Goal: Task Accomplishment & Management: Manage account settings

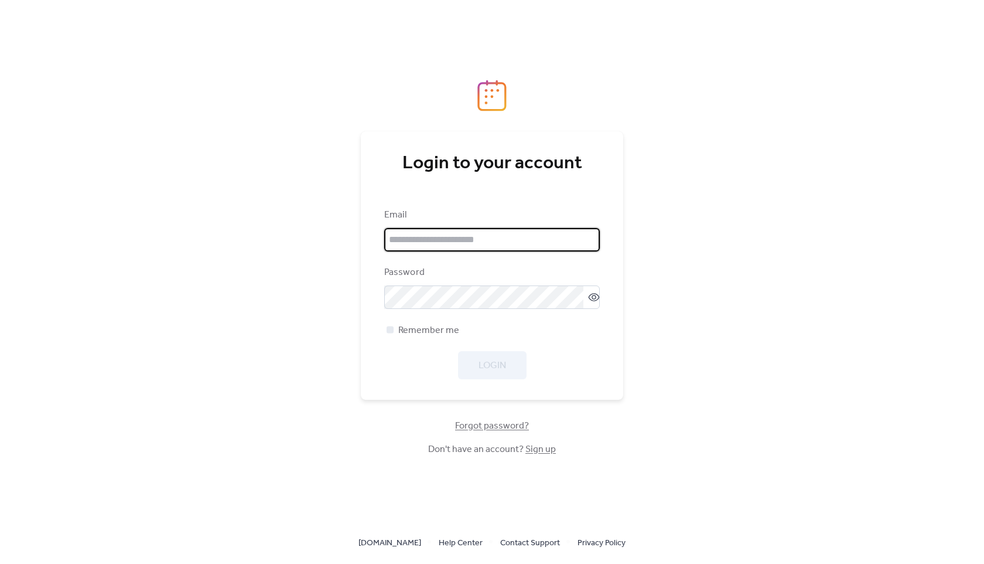
type input "**********"
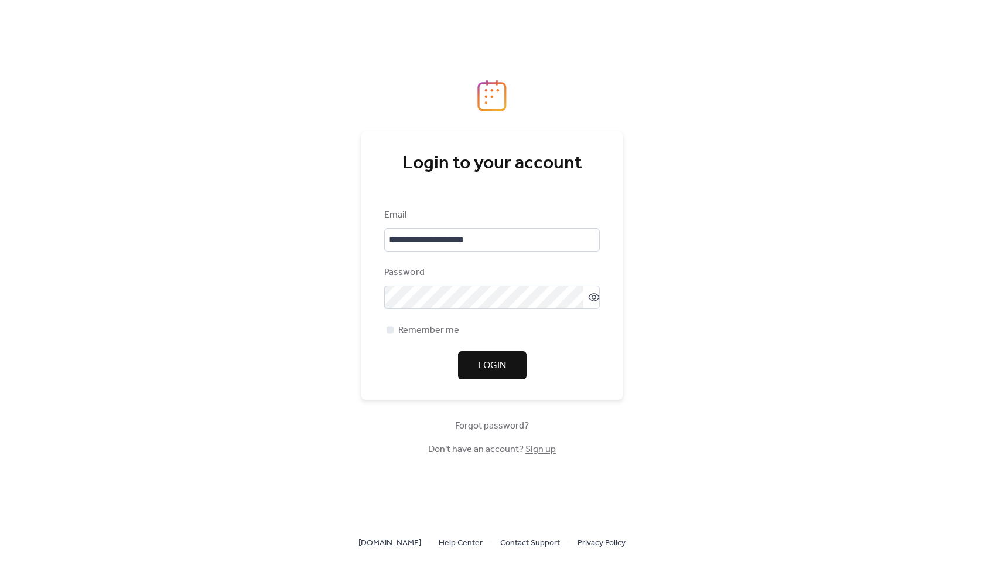
click at [491, 369] on div "Login" at bounding box center [492, 365] width 216 height 28
click at [491, 369] on span "Login" at bounding box center [493, 366] width 28 height 14
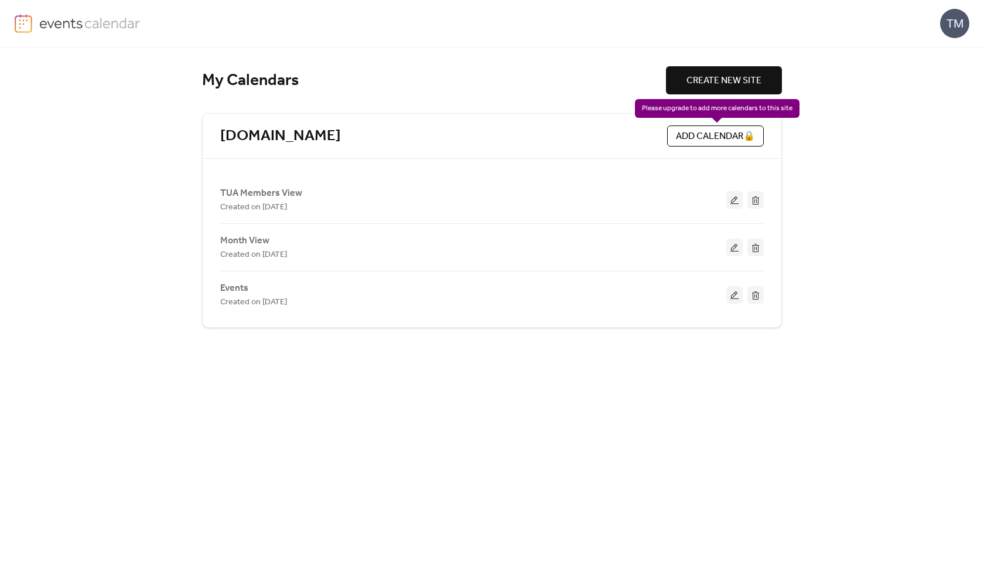
click at [750, 137] on div "ADD CALENDAR 🔒" at bounding box center [715, 135] width 97 height 21
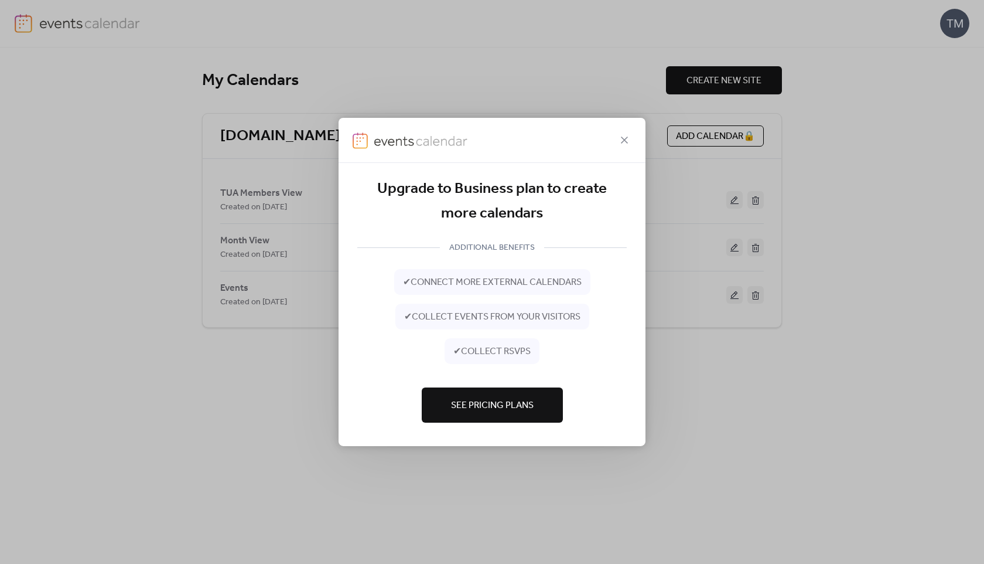
click at [511, 399] on span "See Pricing Plans" at bounding box center [492, 405] width 83 height 14
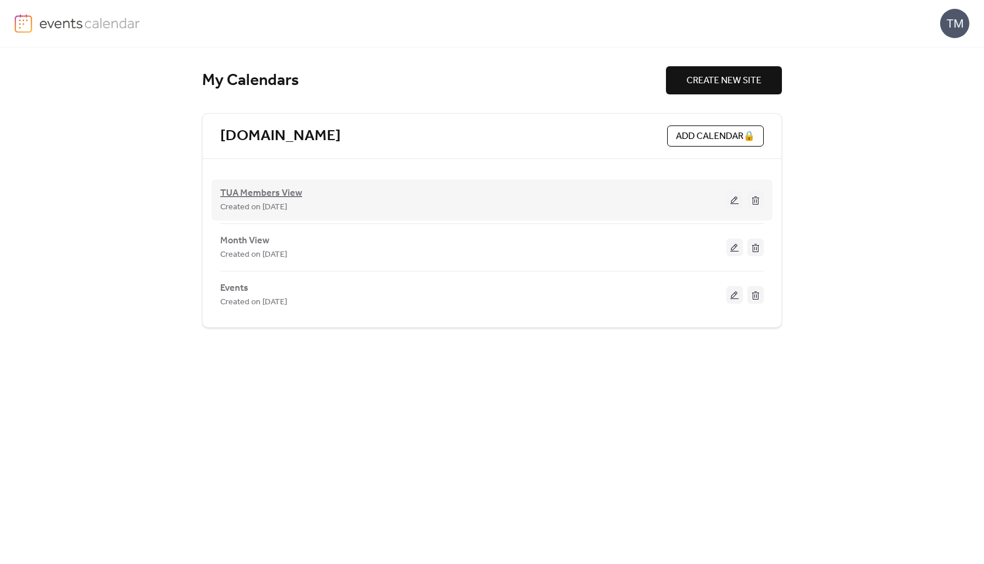
click at [275, 195] on span "TUA Members View" at bounding box center [261, 193] width 82 height 14
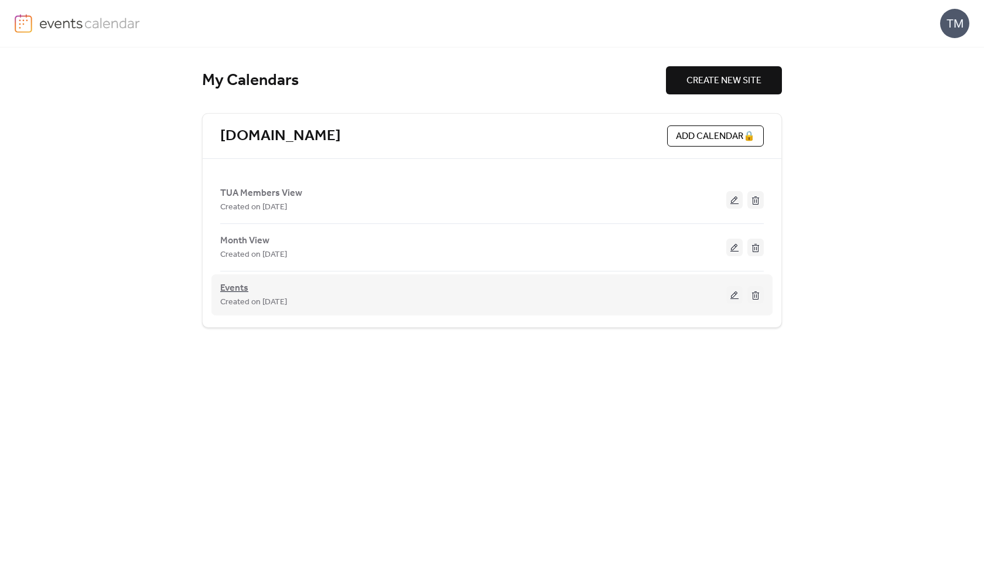
click at [228, 285] on span "Events" at bounding box center [234, 288] width 28 height 14
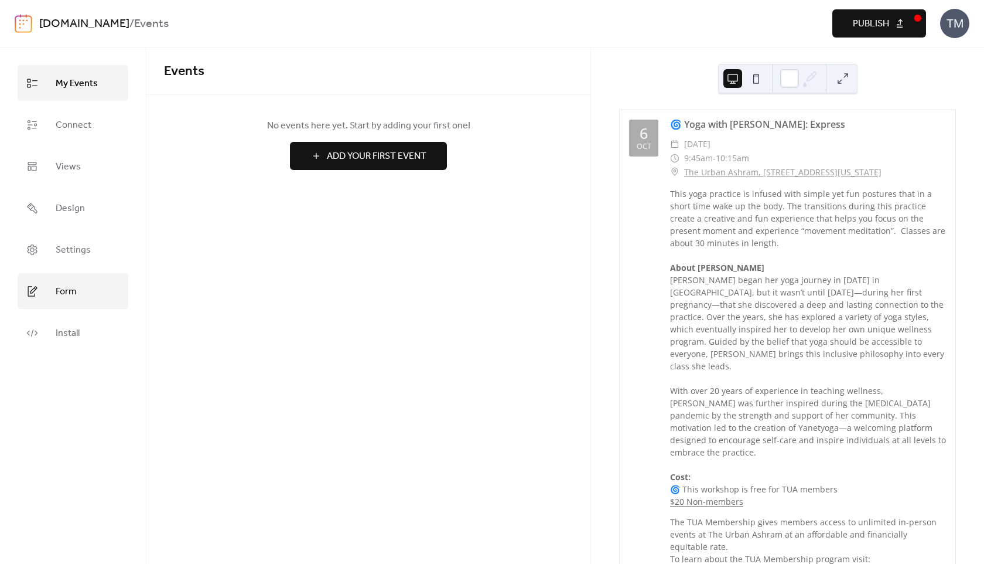
click at [70, 290] on span "Form" at bounding box center [66, 291] width 21 height 18
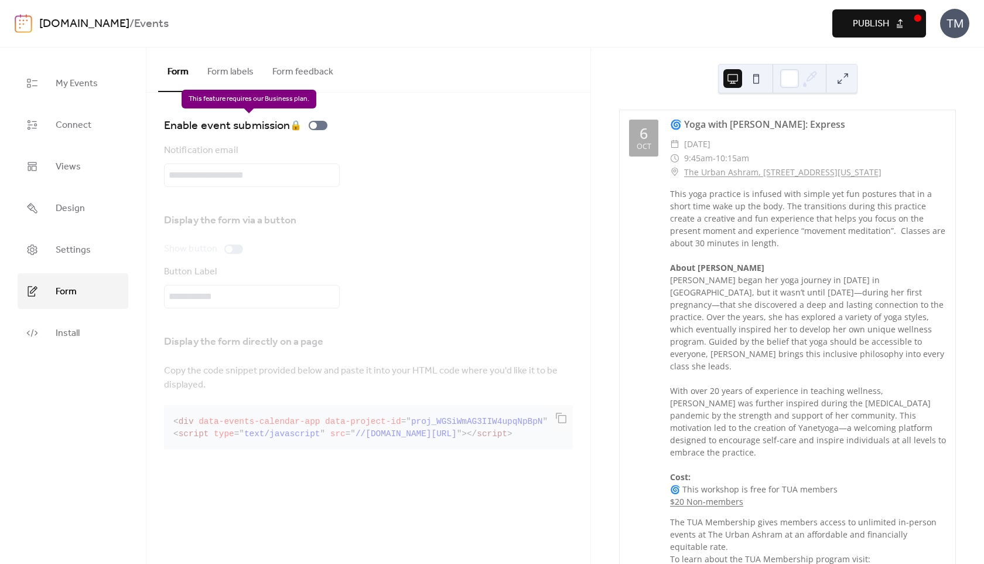
click at [316, 125] on div "Enable event submission 🔒" at bounding box center [248, 125] width 168 height 19
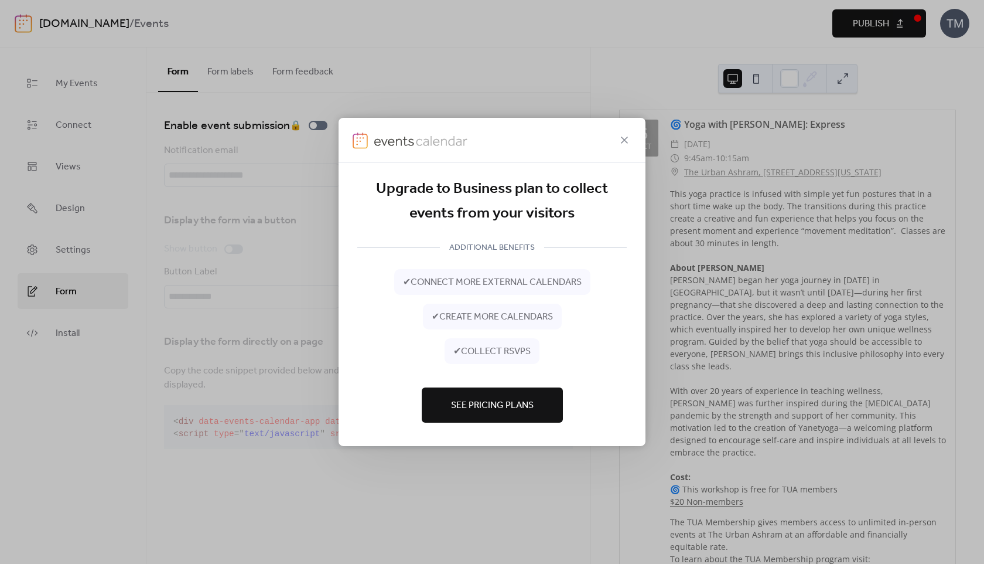
click at [531, 401] on span "See Pricing Plans" at bounding box center [492, 405] width 83 height 14
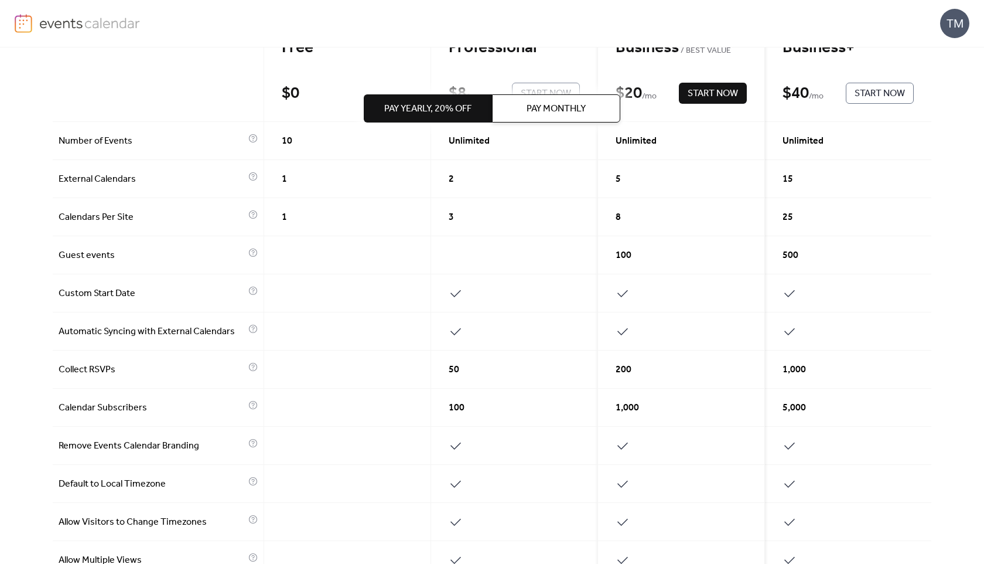
scroll to position [151, 0]
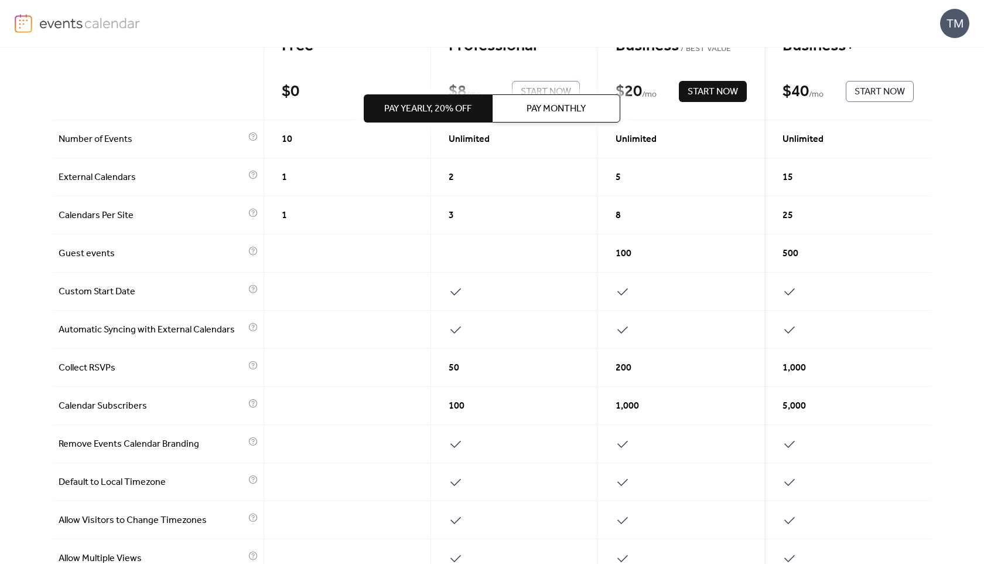
click at [570, 107] on span "Pay Monthly" at bounding box center [556, 109] width 59 height 14
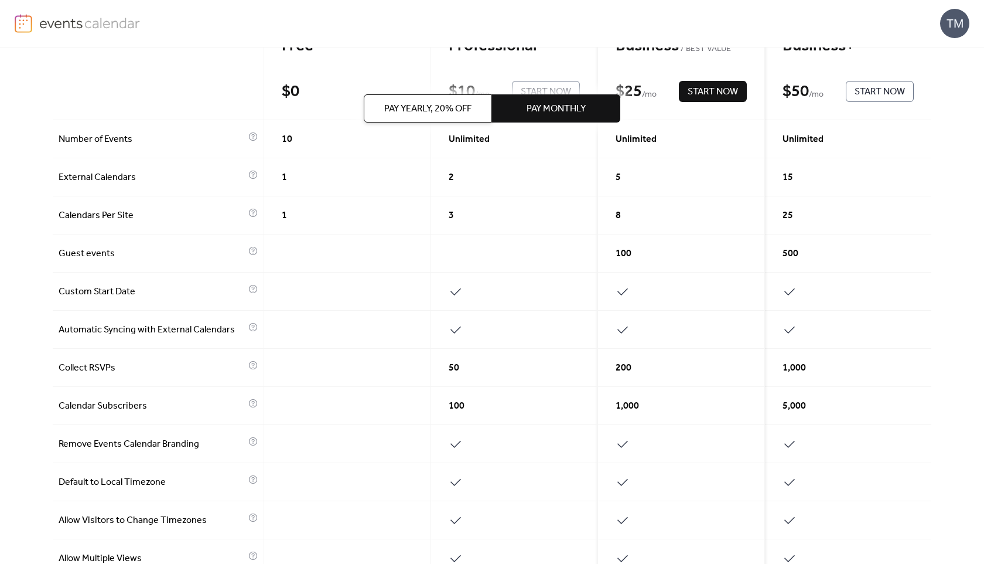
scroll to position [0, 0]
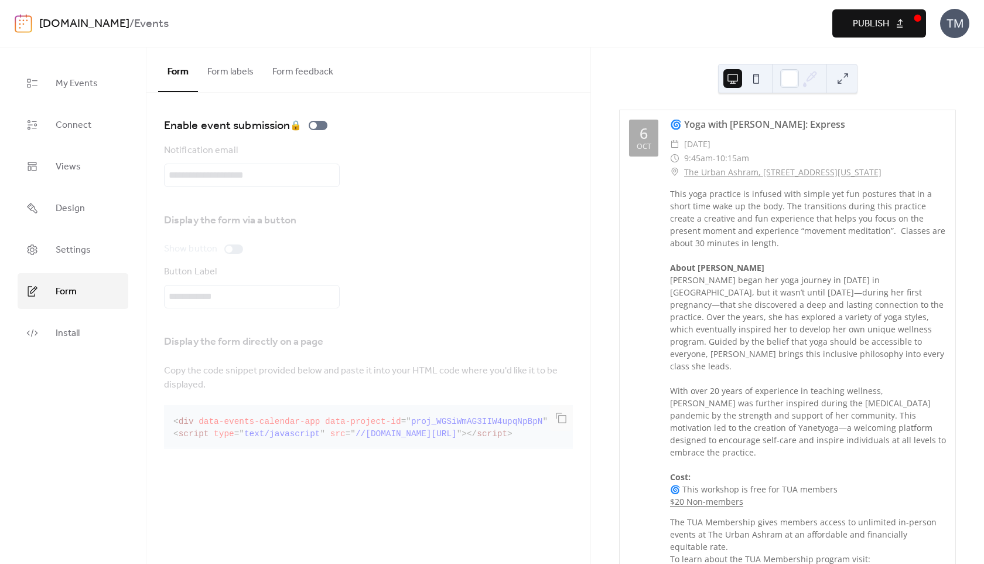
click at [238, 71] on button "Form labels" at bounding box center [230, 68] width 65 height 43
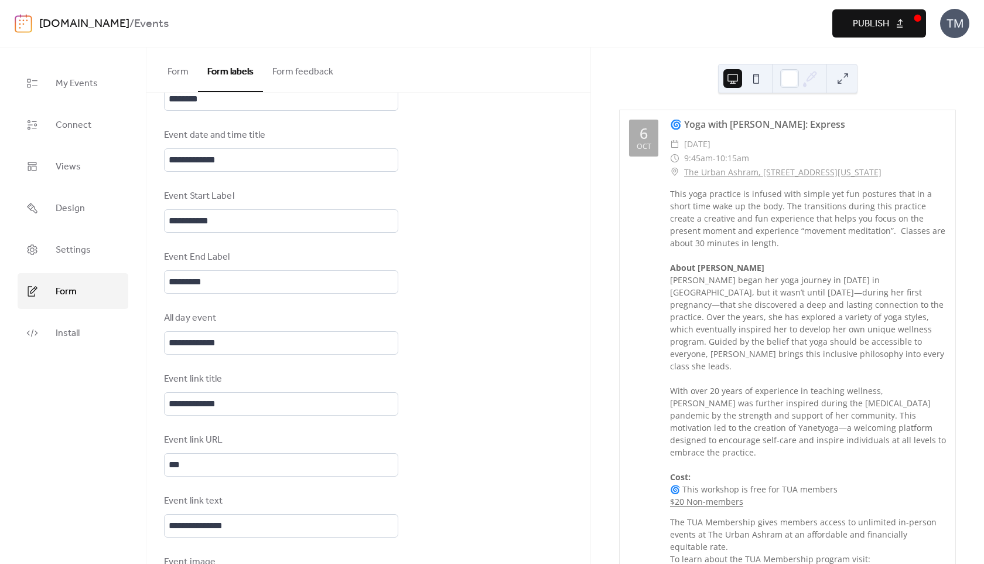
scroll to position [594, 0]
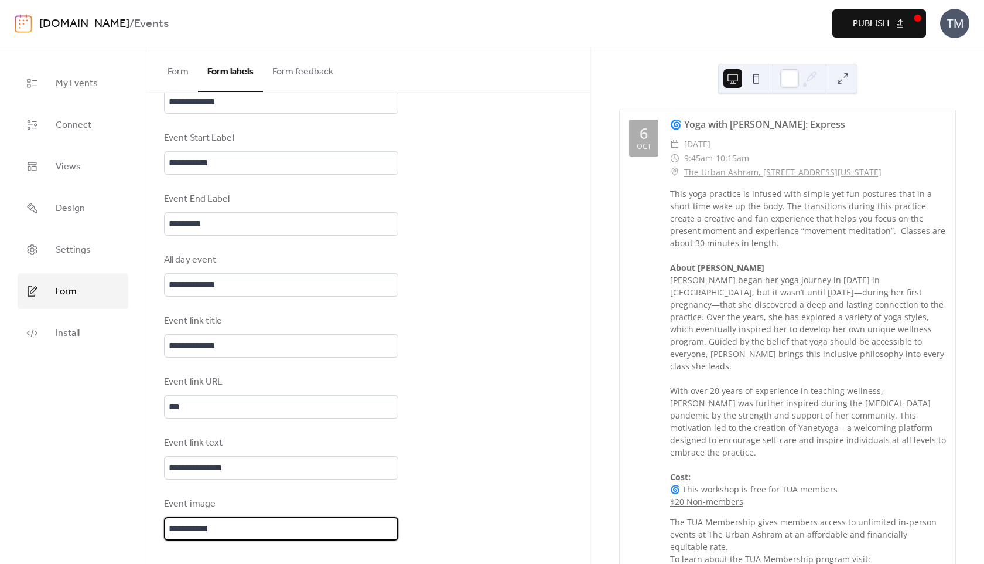
click at [352, 531] on input "**********" at bounding box center [281, 528] width 234 height 23
click at [452, 519] on div "**********" at bounding box center [368, 30] width 444 height 1065
click at [299, 73] on button "Form feedback" at bounding box center [303, 68] width 80 height 43
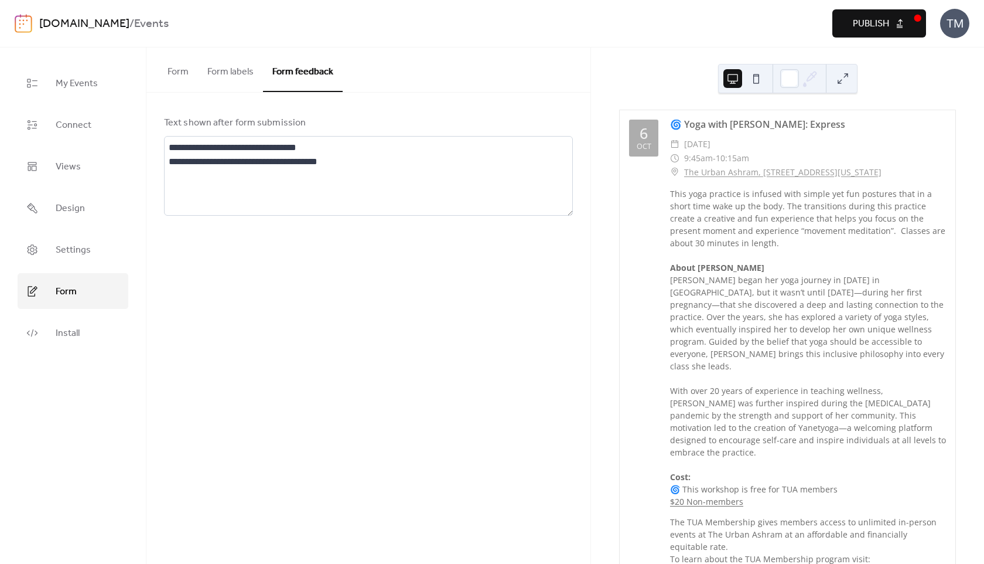
click at [179, 69] on button "Form" at bounding box center [178, 68] width 40 height 43
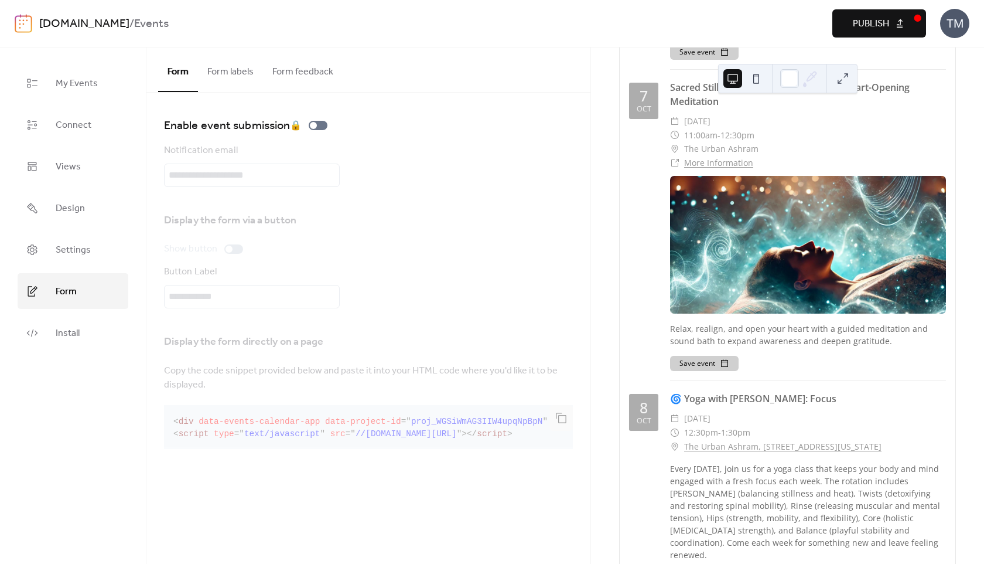
scroll to position [817, 0]
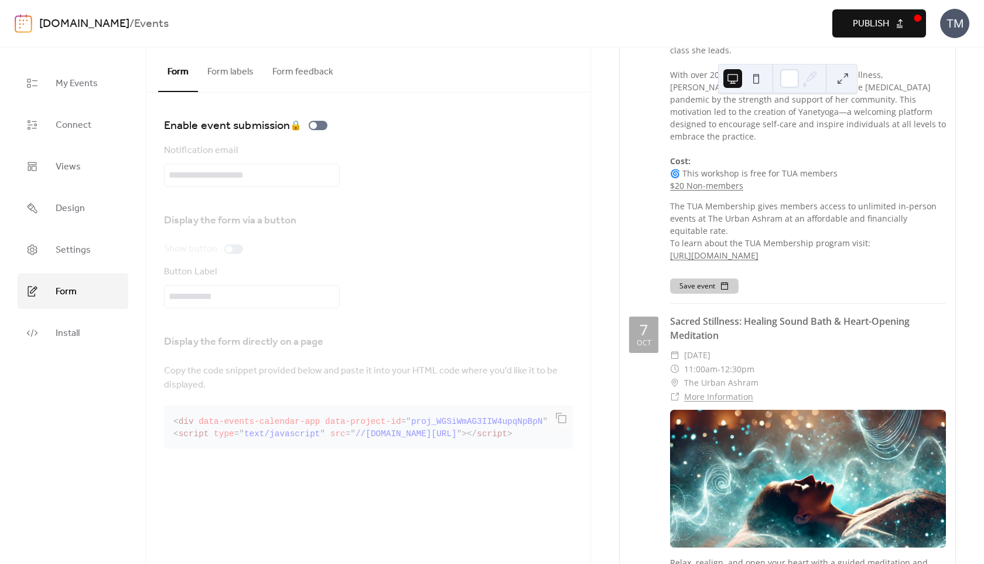
click at [758, 84] on button at bounding box center [756, 78] width 19 height 19
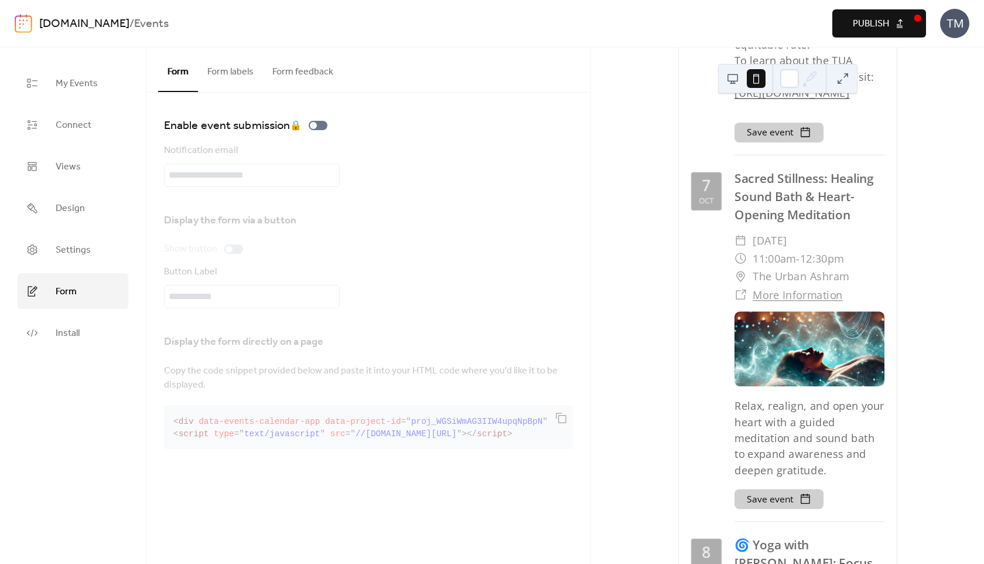
scroll to position [2286, 0]
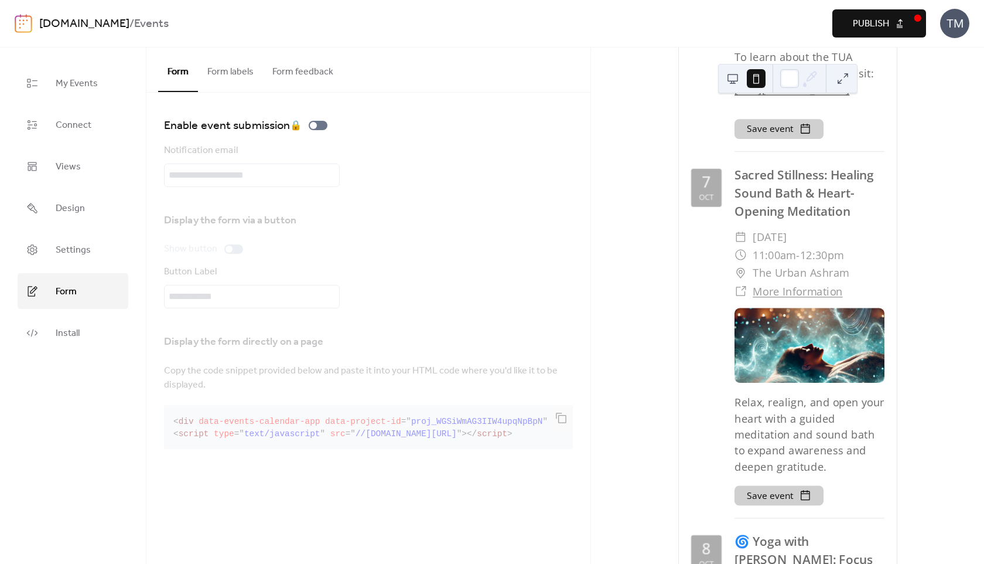
click at [843, 76] on button at bounding box center [843, 78] width 19 height 19
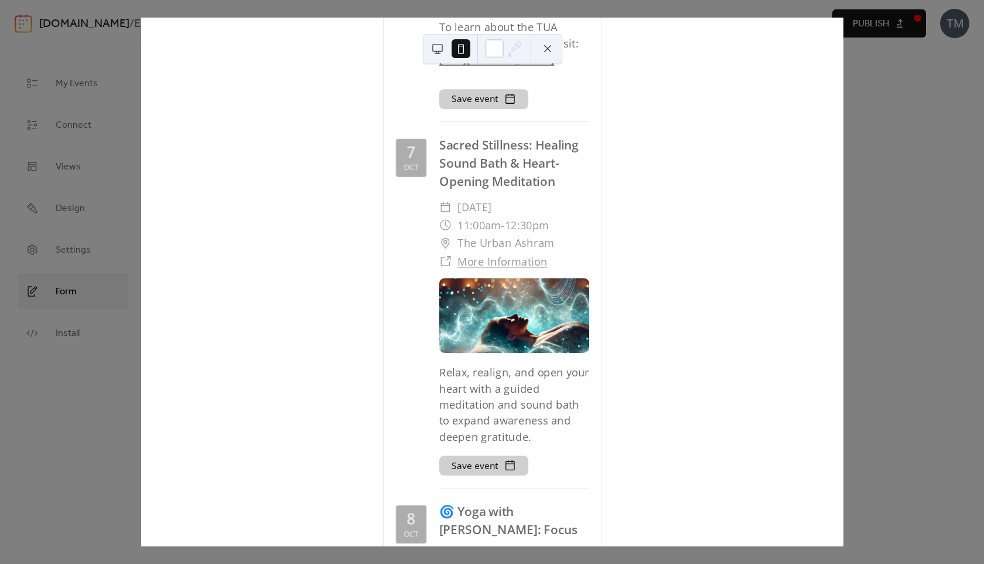
click at [844, 67] on div "[DATE] 🌀 Yoga with [PERSON_NAME]: Express ​ [DATE] ​ 9:45am - 10:15am ​ The Urb…" at bounding box center [492, 282] width 703 height 529
click at [436, 51] on button at bounding box center [437, 48] width 19 height 19
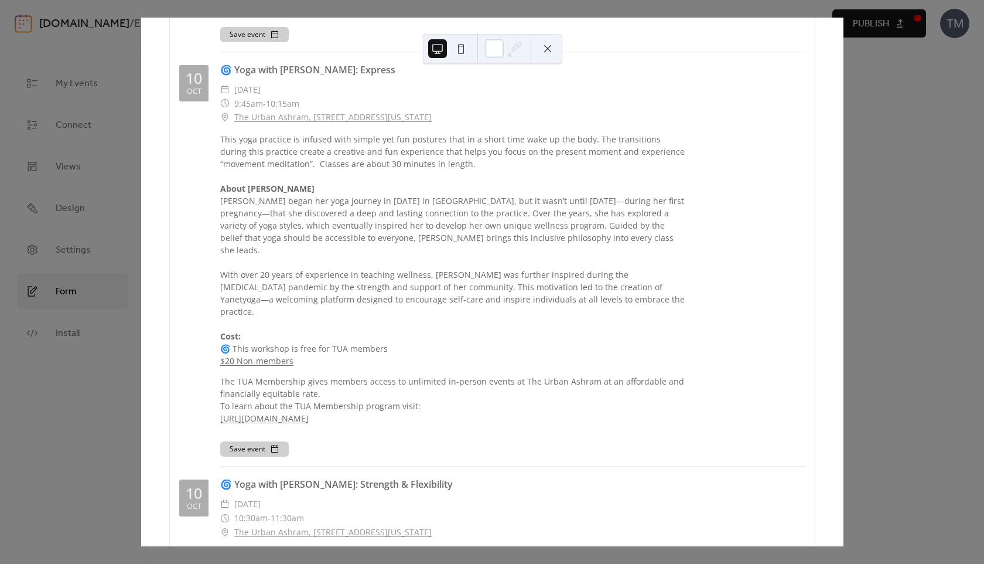
click at [504, 48] on div at bounding box center [504, 49] width 39 height 28
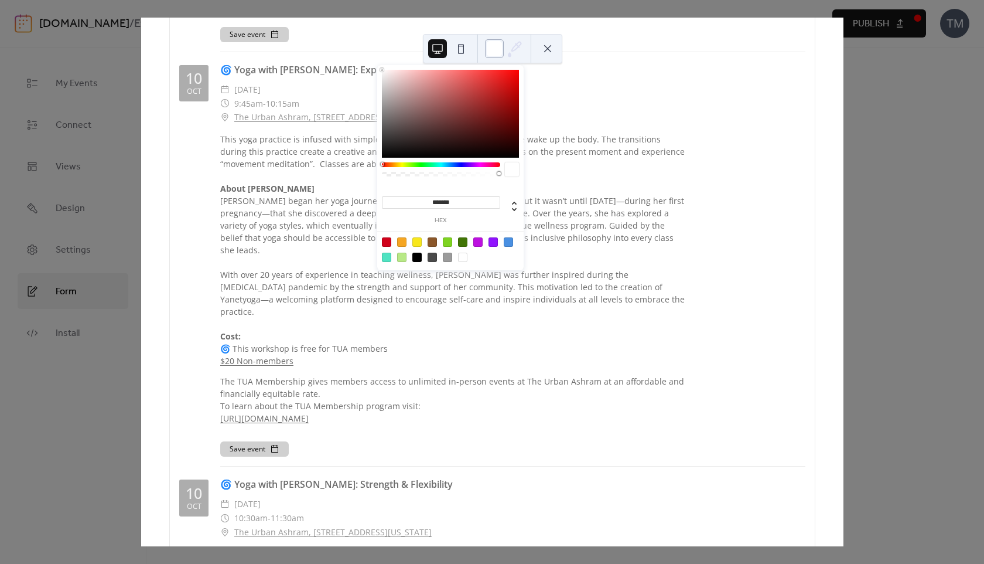
click at [493, 47] on div at bounding box center [494, 48] width 19 height 19
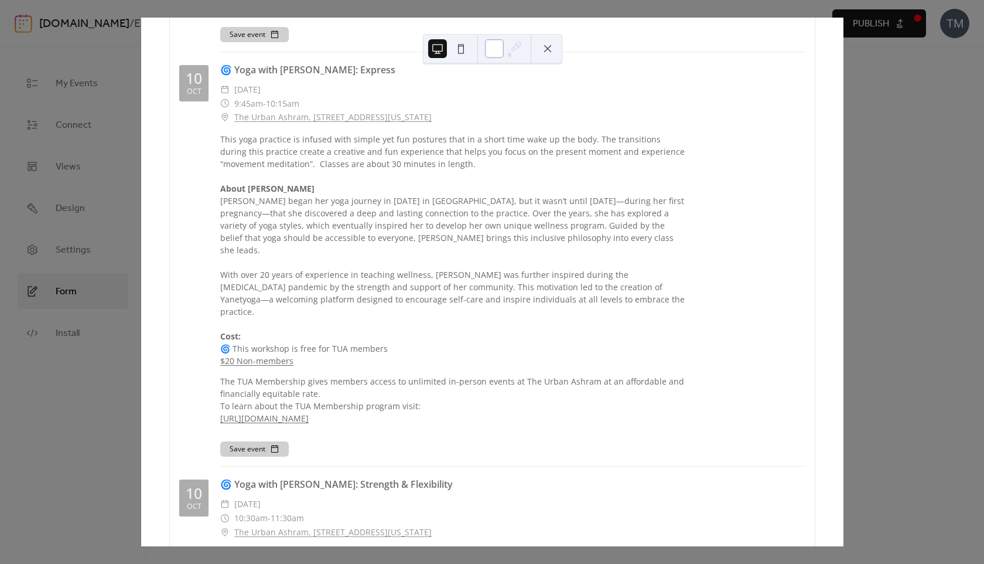
click at [493, 47] on div at bounding box center [494, 48] width 19 height 19
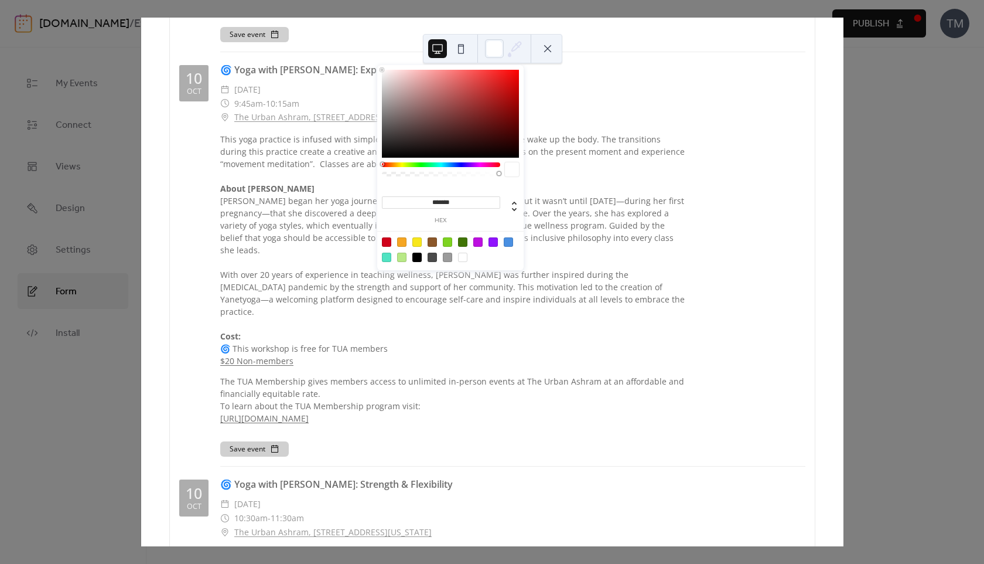
click at [479, 117] on div at bounding box center [450, 114] width 137 height 88
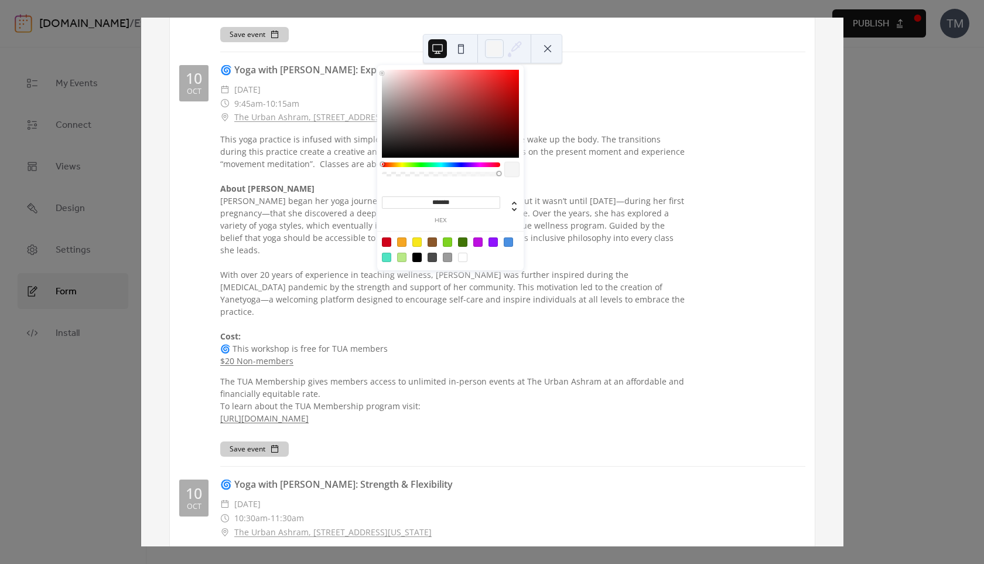
type input "*******"
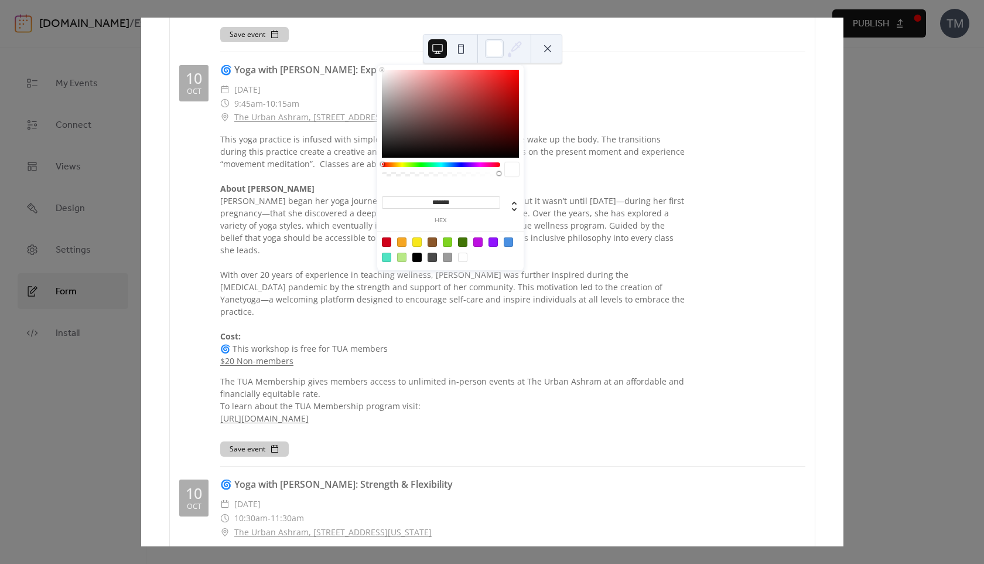
drag, startPoint x: 383, startPoint y: 82, endPoint x: 379, endPoint y: 59, distance: 23.1
click at [379, 59] on body "**********" at bounding box center [492, 282] width 984 height 564
click at [548, 38] on div at bounding box center [492, 48] width 139 height 29
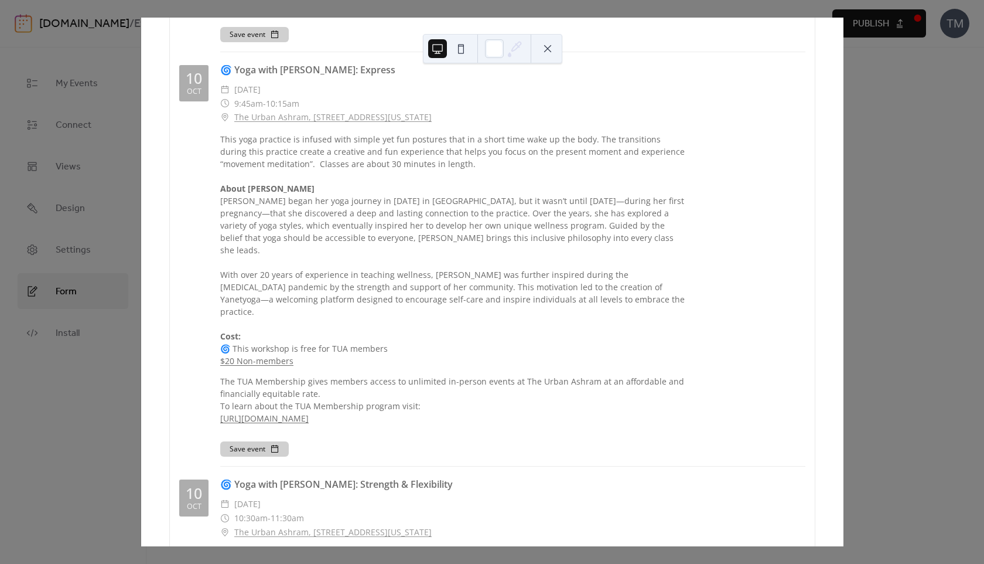
click at [546, 49] on button at bounding box center [547, 48] width 19 height 19
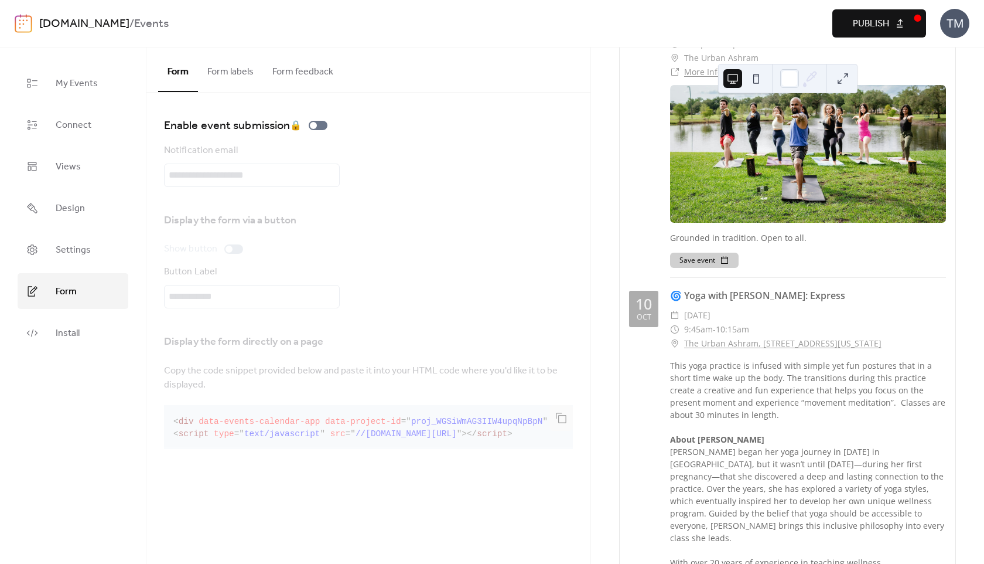
scroll to position [2502, 0]
